Goal: Task Accomplishment & Management: Complete application form

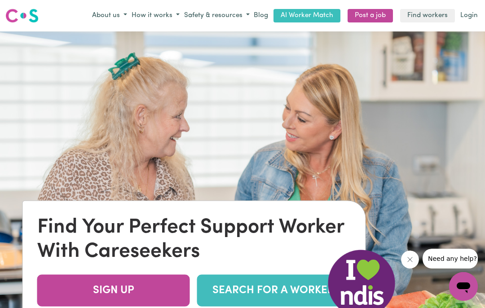
click at [139, 292] on div "Find Your Perfect Support Worker With Careseekers SIGN UP SEARCH FOR A WORKER" at bounding box center [194, 262] width 343 height 123
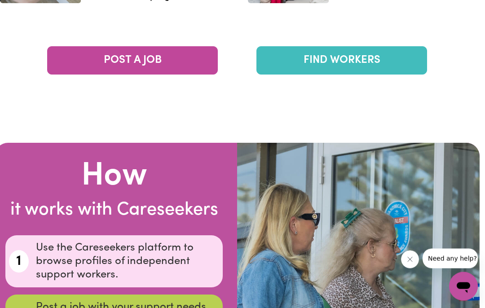
scroll to position [1561, 5]
